Goal: Navigation & Orientation: Find specific page/section

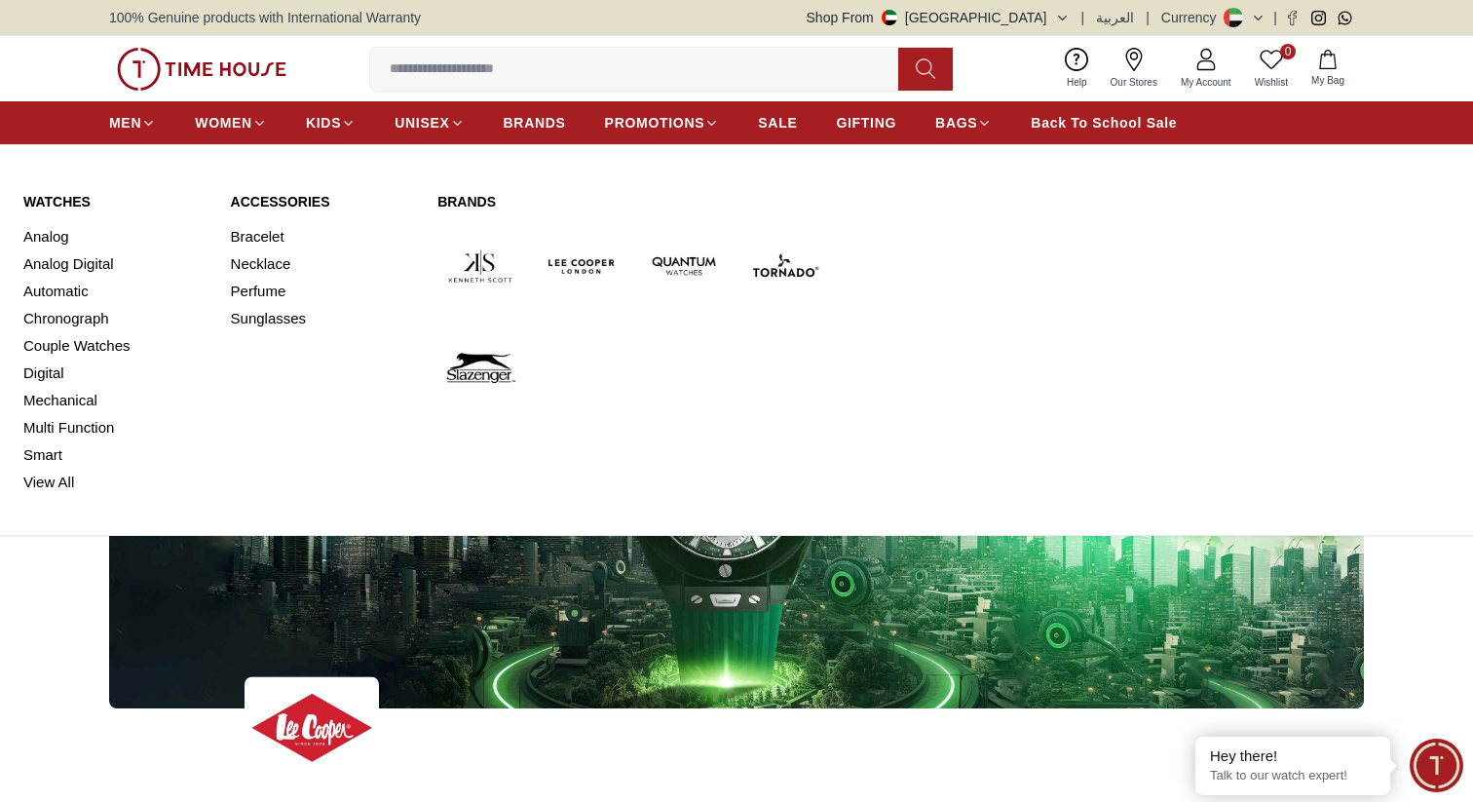
click at [585, 272] on img at bounding box center [582, 266] width 86 height 86
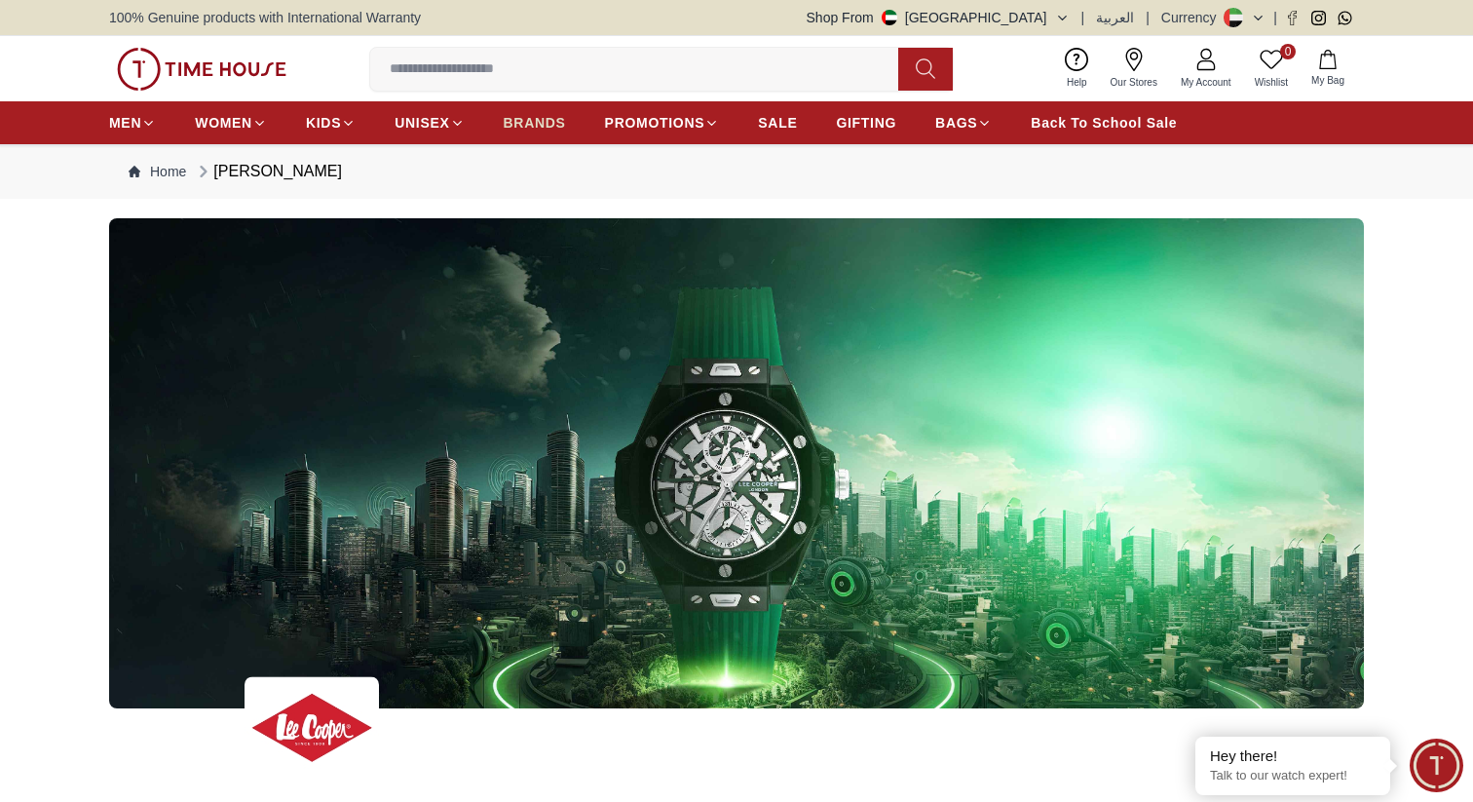
click at [555, 125] on span "BRANDS" at bounding box center [535, 122] width 62 height 19
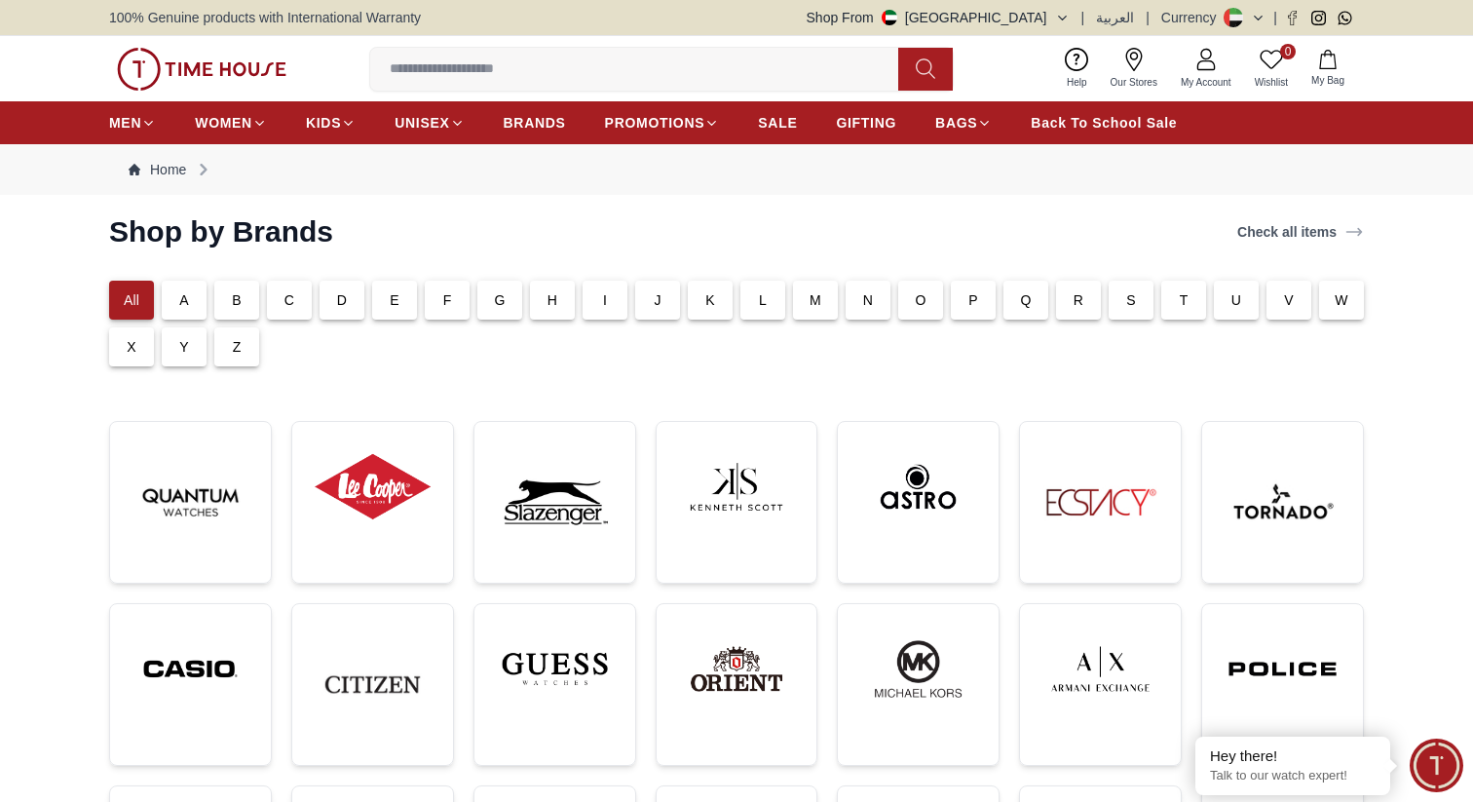
click at [767, 307] on div "L" at bounding box center [762, 299] width 45 height 39
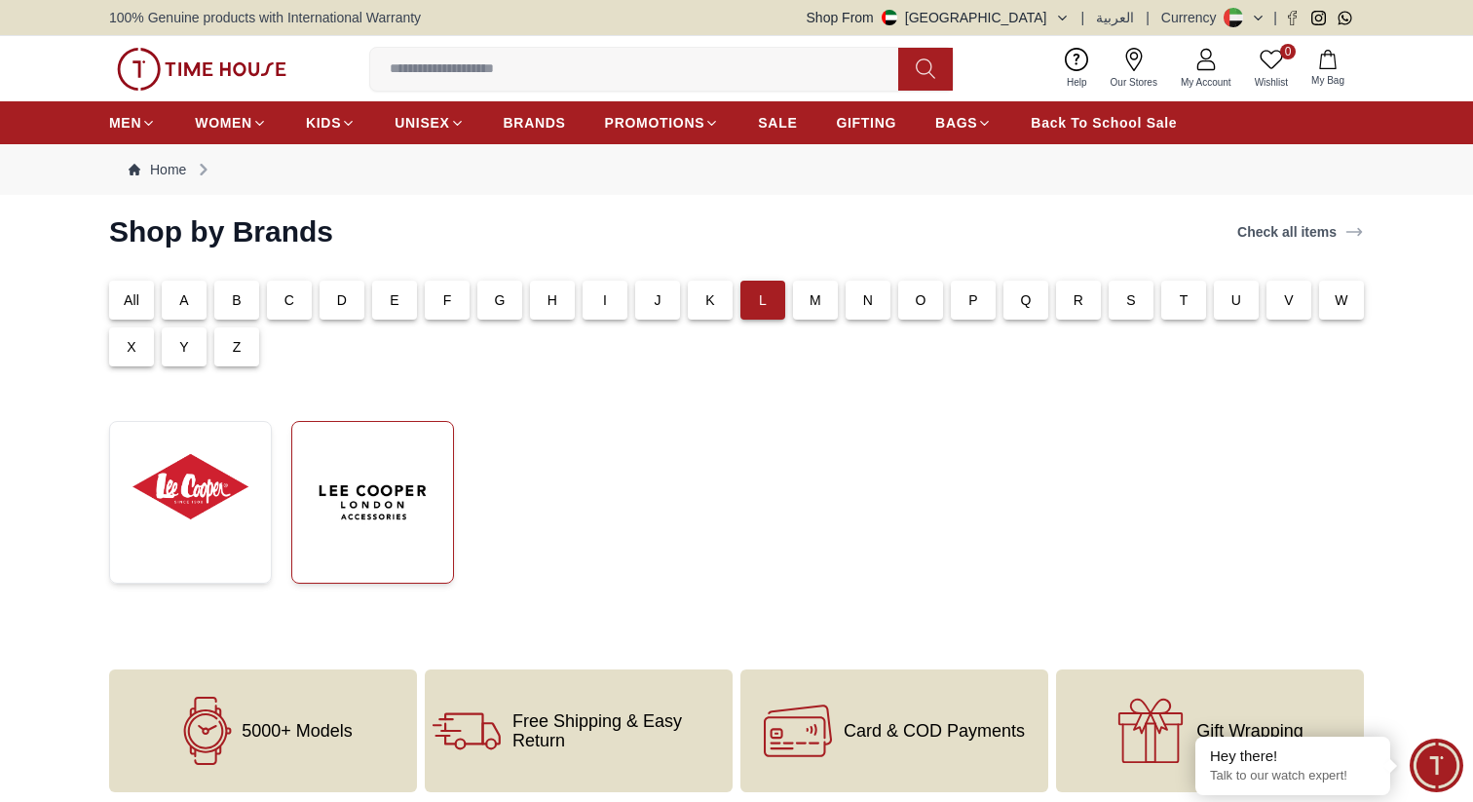
click at [355, 541] on img at bounding box center [373, 502] width 130 height 130
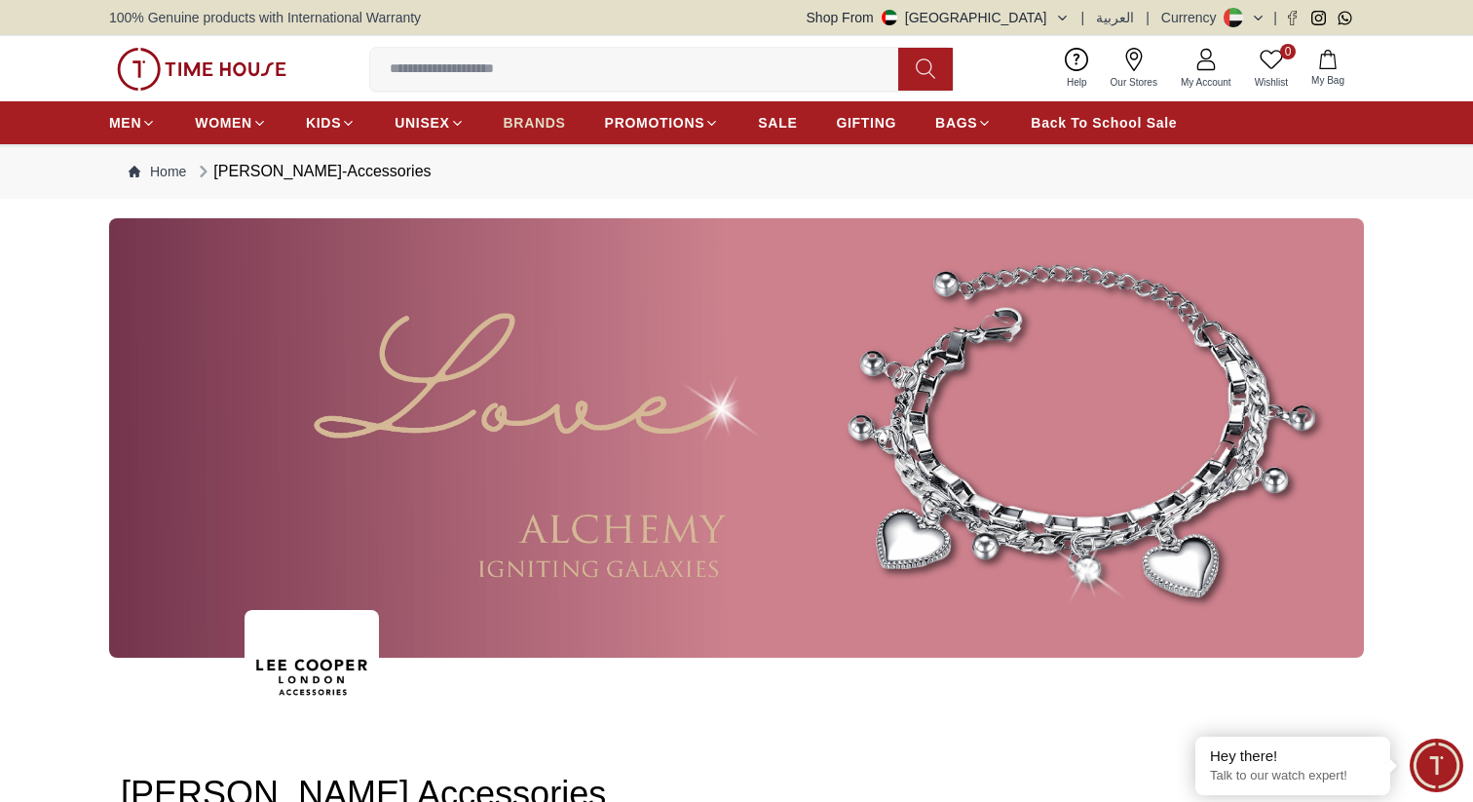
click at [554, 124] on span "BRANDS" at bounding box center [535, 122] width 62 height 19
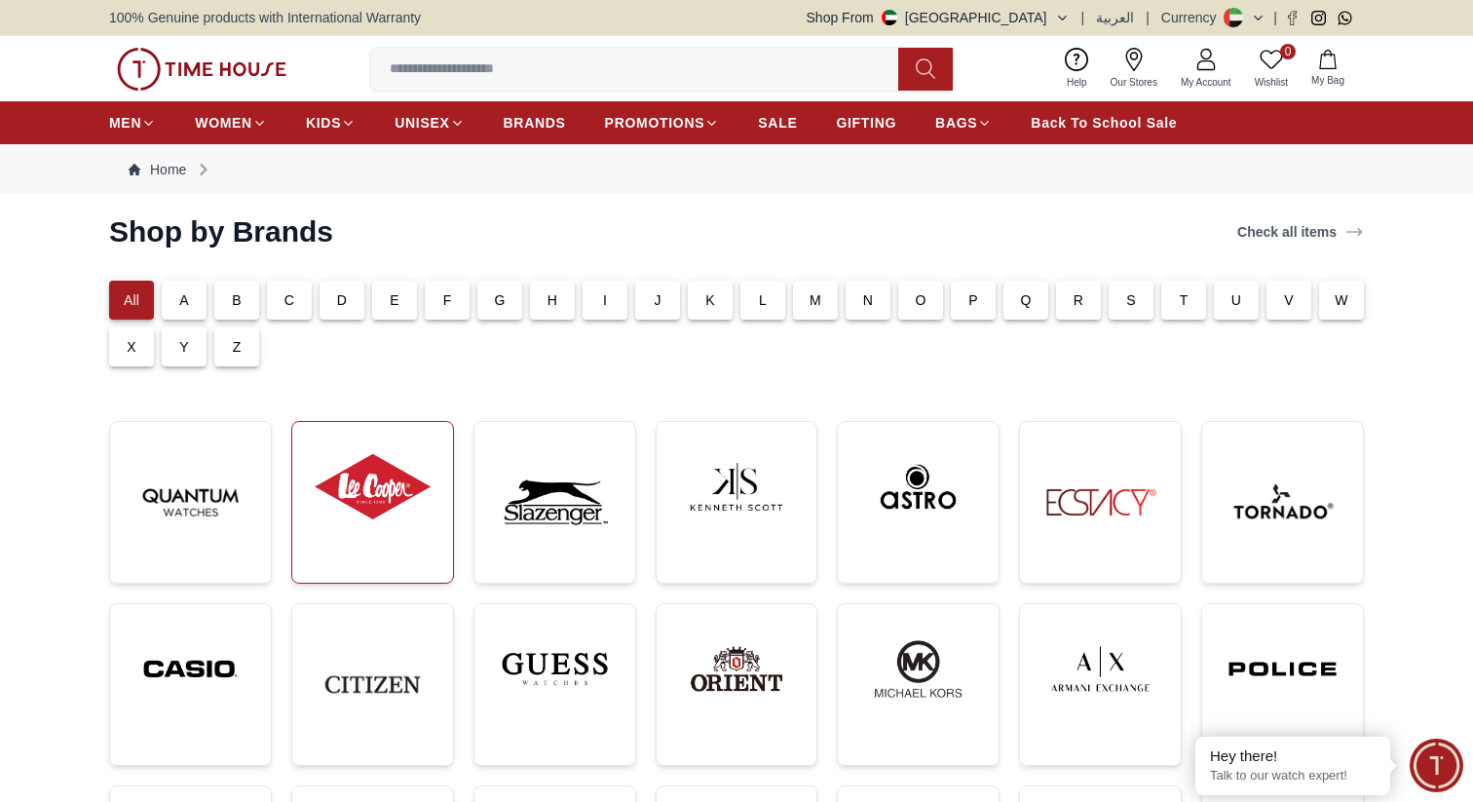
click at [356, 536] on link at bounding box center [372, 502] width 163 height 163
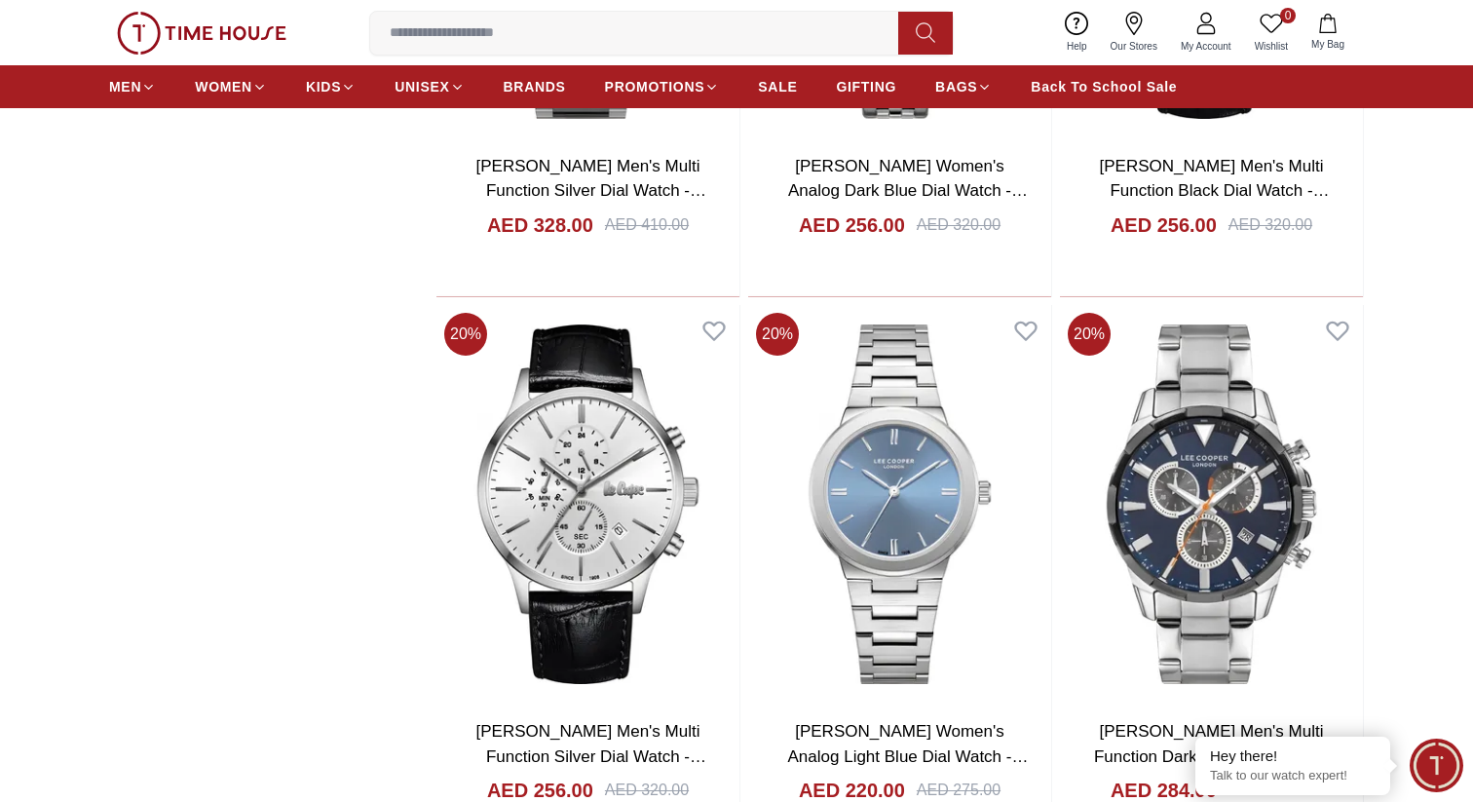
scroll to position [2429, 0]
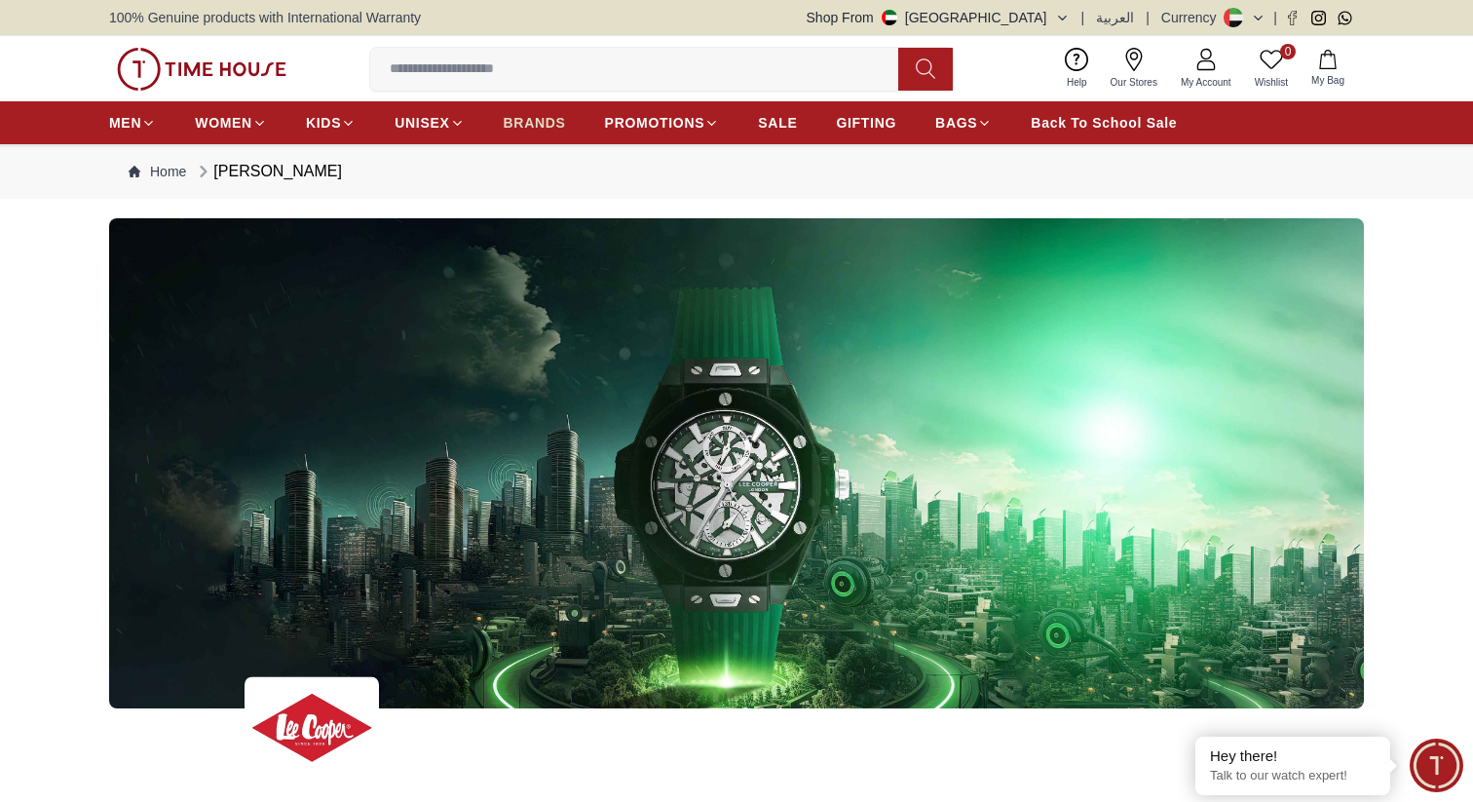
click at [546, 126] on span "BRANDS" at bounding box center [535, 122] width 62 height 19
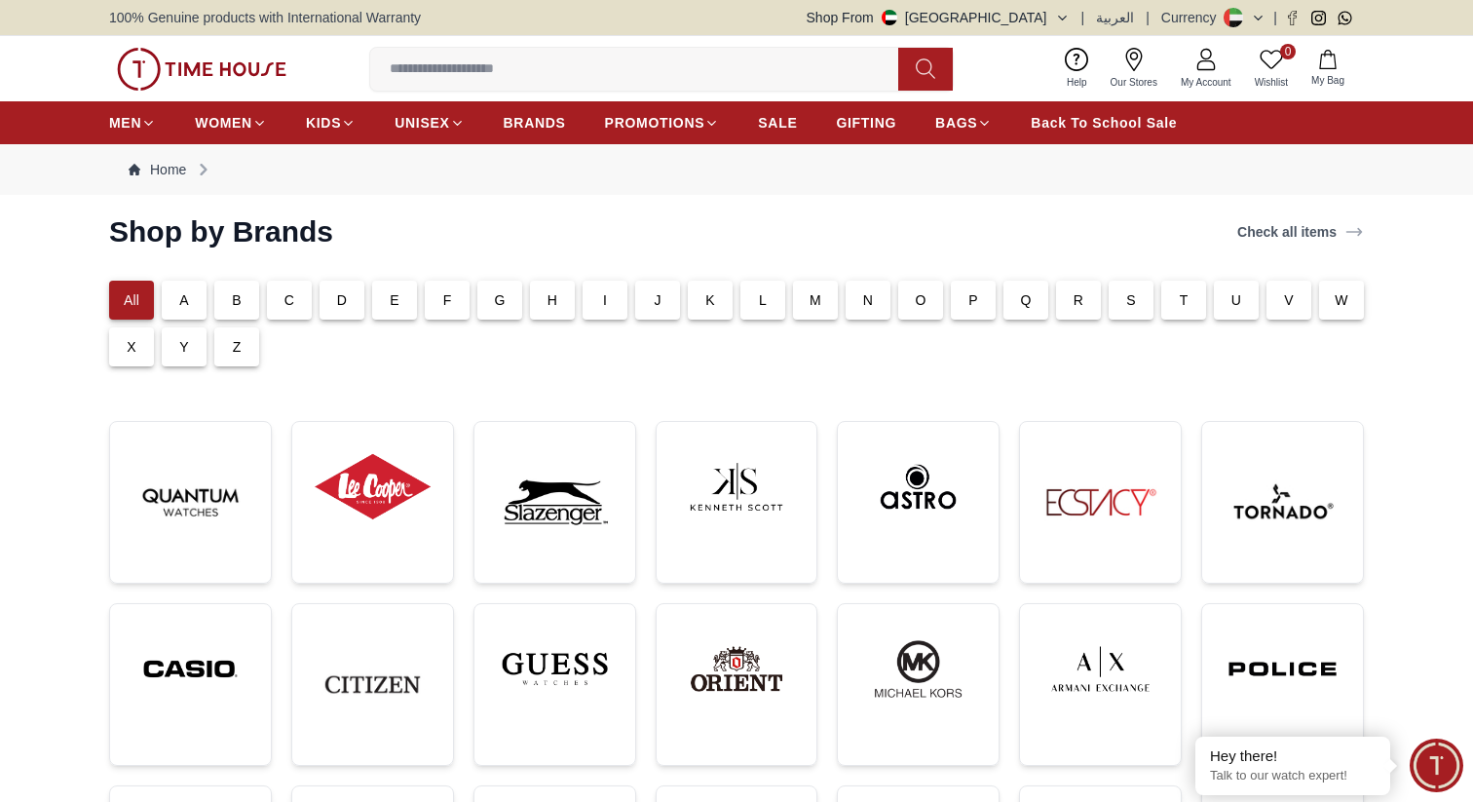
click at [757, 304] on div "L" at bounding box center [762, 299] width 45 height 39
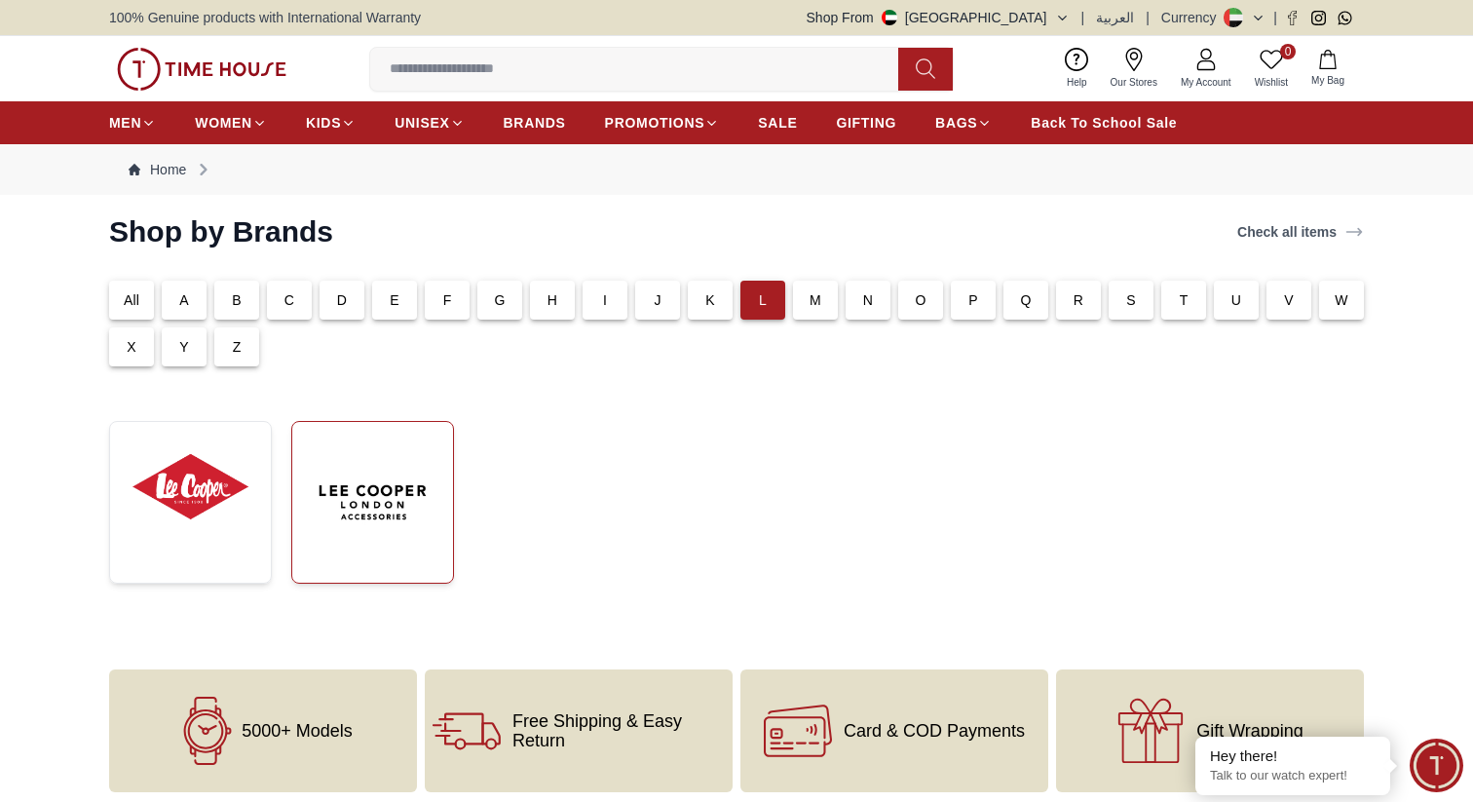
click at [375, 498] on img at bounding box center [373, 502] width 130 height 130
